Goal: Task Accomplishment & Management: Use online tool/utility

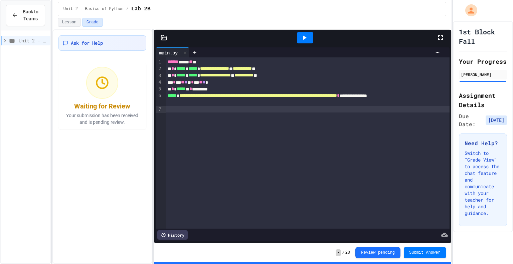
click at [229, 122] on div "**********" at bounding box center [308, 142] width 284 height 171
click at [293, 26] on div "Lesson Grade" at bounding box center [252, 22] width 388 height 9
click at [306, 48] on div at bounding box center [315, 52] width 253 height 10
click at [305, 34] on icon at bounding box center [304, 38] width 8 height 8
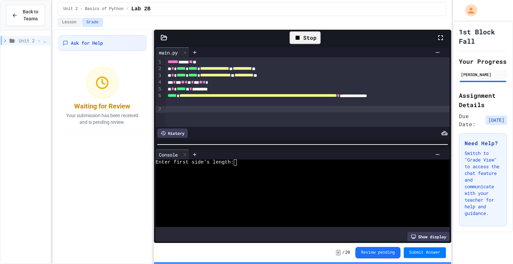
click at [276, 182] on div at bounding box center [300, 181] width 288 height 6
click at [70, 22] on button "Lesson" at bounding box center [69, 22] width 23 height 9
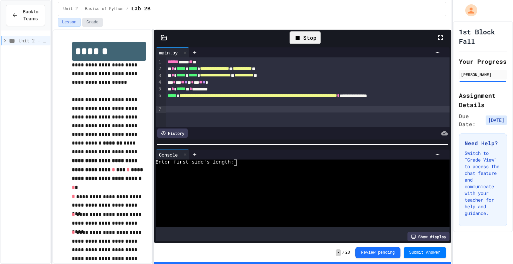
click at [87, 19] on button "Grade" at bounding box center [92, 22] width 21 height 9
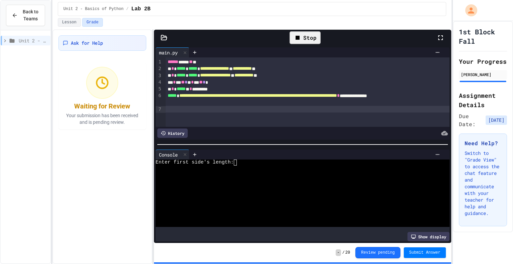
click at [250, 199] on div at bounding box center [300, 199] width 288 height 6
